Goal: Information Seeking & Learning: Learn about a topic

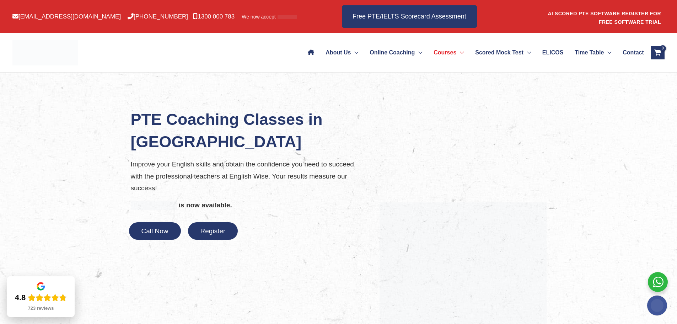
click at [293, 229] on div "Call Now Register" at bounding box center [249, 230] width 227 height 17
click at [336, 53] on span "About Us" at bounding box center [337, 52] width 25 height 25
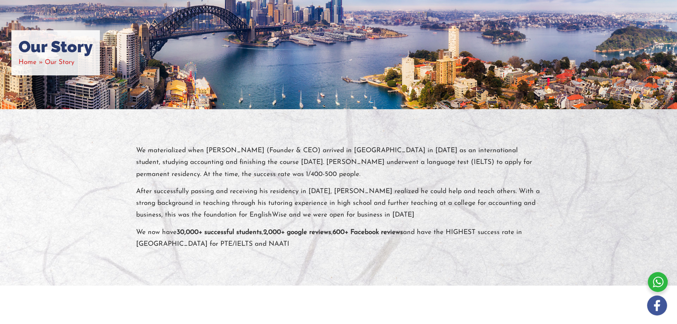
scroll to position [120, 0]
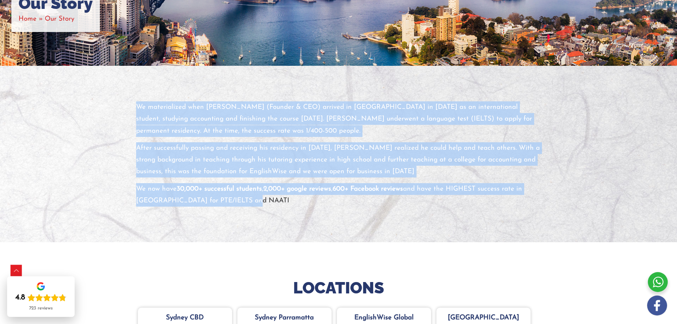
drag, startPoint x: 134, startPoint y: 104, endPoint x: 254, endPoint y: 202, distance: 155.0
click at [254, 202] on div "We materialized when Shivi Bhalla (Founder & CEO) arrived in Australia in 2010 …" at bounding box center [339, 153] width 416 height 105
copy div "We materialized when Shivi Bhalla (Founder & CEO) arrived in Australia in 2010 …"
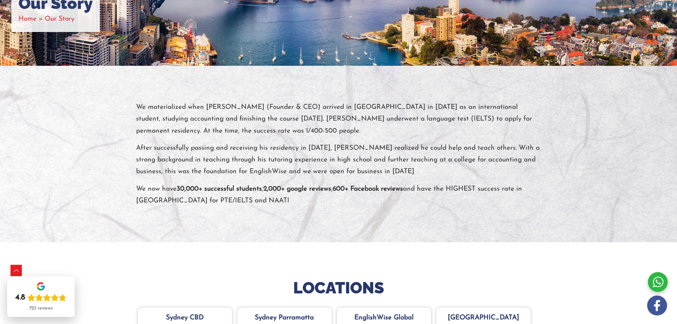
click at [281, 215] on div at bounding box center [338, 154] width 677 height 176
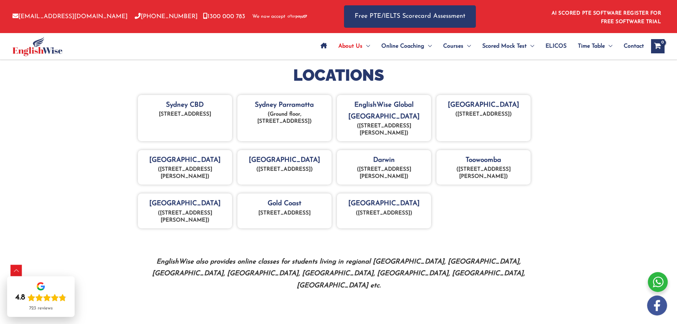
scroll to position [333, 0]
drag, startPoint x: 286, startPoint y: 79, endPoint x: 428, endPoint y: 218, distance: 198.4
click at [428, 218] on div "LOCATIONS Sydney CBD Level 2 22/26 Goulburn St, Sydney NSW 2000 Sydney Parramat…" at bounding box center [339, 177] width 416 height 226
copy div "LOCATIONS Sydney CBD Level 2 22/26 Goulburn St, Sydney NSW 2000 Sydney Parramat…"
click at [440, 229] on ul "Sydney CBD Level 2 22/26 Goulburn St, Sydney NSW 2000 Sydney Parramatta (Ground…" at bounding box center [338, 165] width 405 height 142
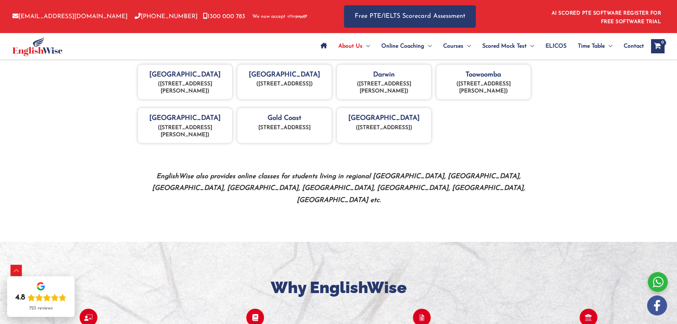
scroll to position [439, 0]
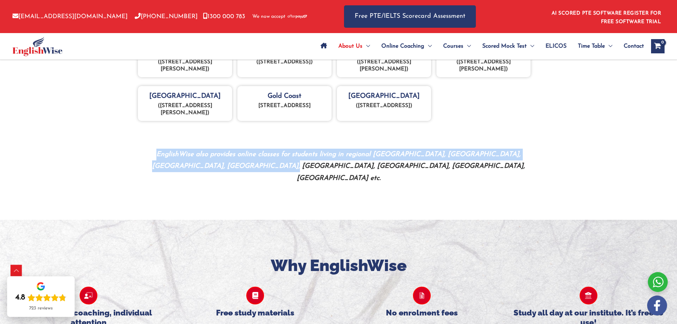
drag, startPoint x: 131, startPoint y: 150, endPoint x: 391, endPoint y: 177, distance: 261.0
click at [391, 177] on div "LOCATIONS Sydney CBD Level 2 22/26 Goulburn St, Sydney NSW 2000 Sydney Parramat…" at bounding box center [338, 70] width 426 height 297
copy strong "EnglishWise also provides online classes for students living in regional Austra…"
click at [497, 197] on div "LOCATIONS Sydney CBD Level 2 22/26 Goulburn St, Sydney NSW 2000 Sydney Parramat…" at bounding box center [338, 70] width 426 height 297
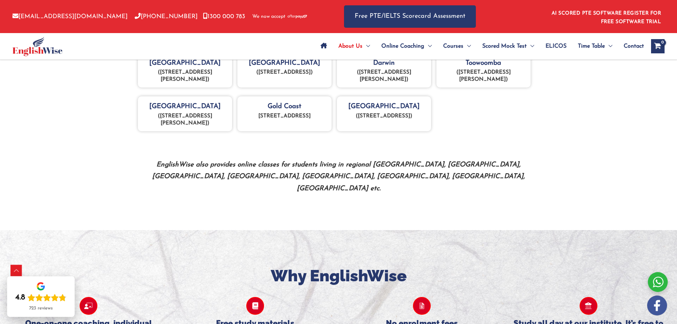
scroll to position [333, 0]
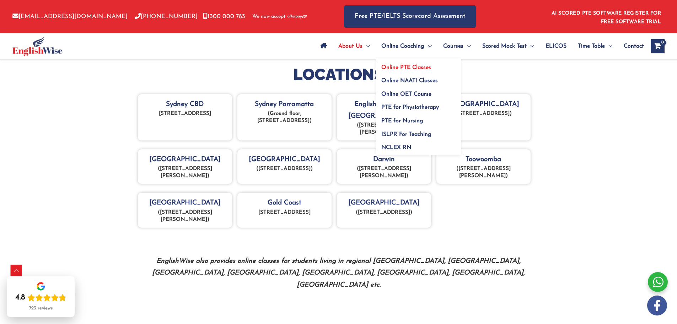
click at [418, 69] on span "Online PTE Classes" at bounding box center [406, 68] width 50 height 6
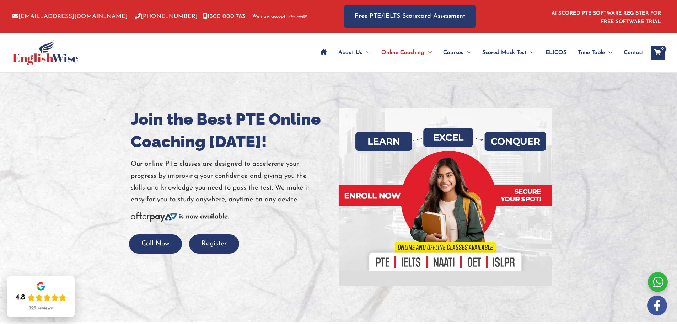
click at [308, 247] on div "Call Now Register" at bounding box center [232, 244] width 192 height 20
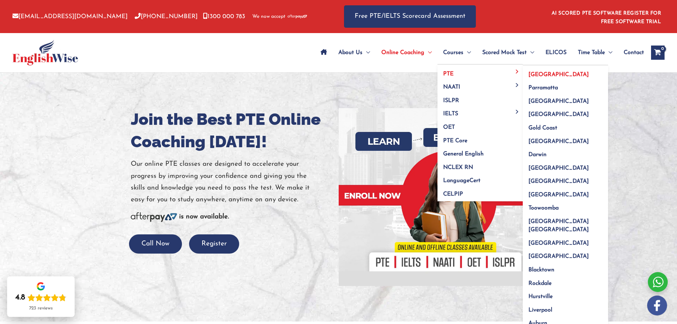
click at [540, 78] on link "[GEOGRAPHIC_DATA]" at bounding box center [564, 71] width 85 height 13
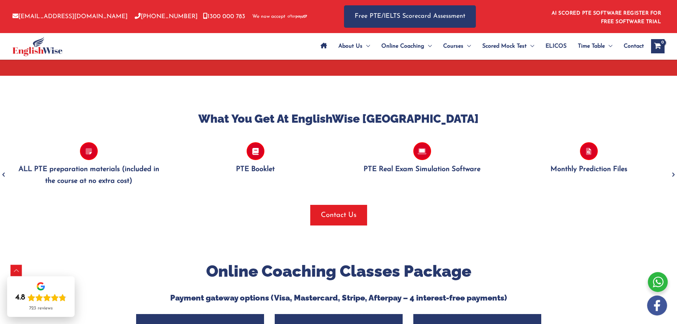
scroll to position [794, 0]
